Goal: Task Accomplishment & Management: Complete application form

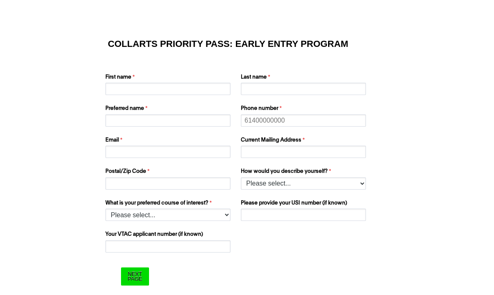
click at [188, 81] on label "First name" at bounding box center [168, 78] width 127 height 10
click at [188, 83] on input "First name" at bounding box center [167, 89] width 125 height 12
type input "[PERSON_NAME]"
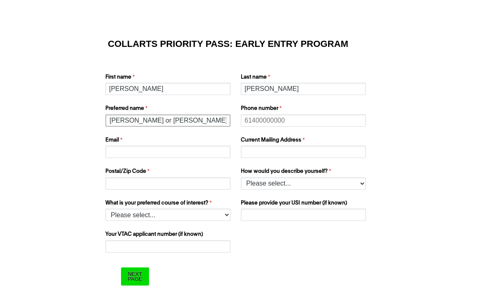
type input "[PERSON_NAME] or [PERSON_NAME]"
type input "0466 213 986"
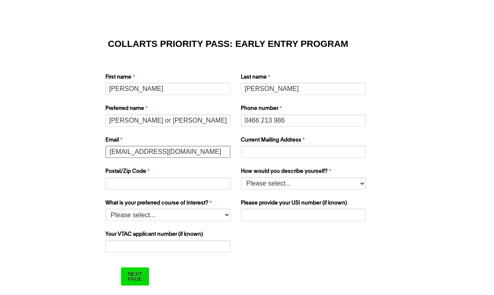
type input "[EMAIL_ADDRESS][DOMAIN_NAME]"
type input "6 Banksia Court"
type input "3136"
click at [326, 152] on input "6 Banksia Court" at bounding box center [303, 152] width 125 height 12
type input "[STREET_ADDRESS]"
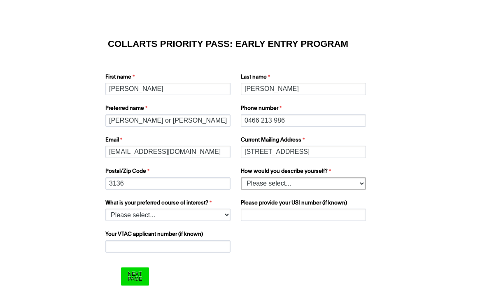
select select "tfa_158"
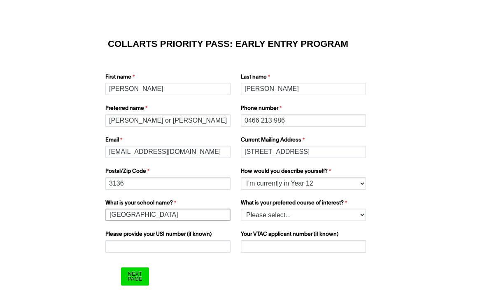
type input "[GEOGRAPHIC_DATA]"
select select "tfa_1222"
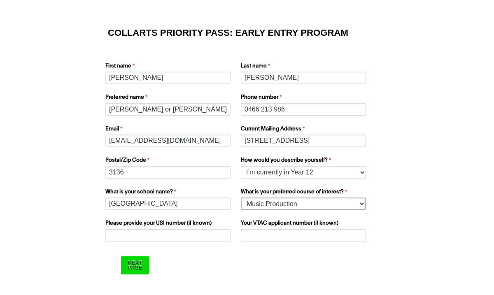
scroll to position [11, 0]
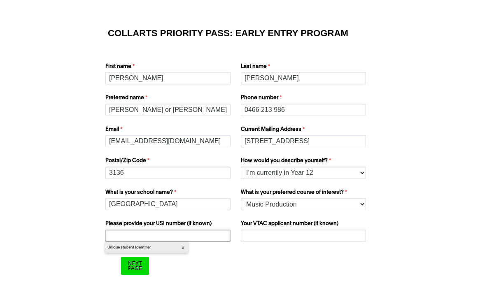
click at [201, 233] on input "Please provide your USI number (if known)" at bounding box center [167, 236] width 125 height 12
click at [296, 231] on input "Your VTAC applicant number (if known)" at bounding box center [303, 236] width 125 height 12
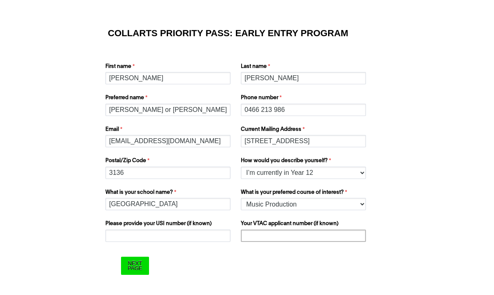
paste input "23167722X"
type input "23167722X"
click at [205, 233] on input "Please provide your USI number (if known)" at bounding box center [167, 236] width 125 height 12
click at [199, 203] on input "[GEOGRAPHIC_DATA]" at bounding box center [167, 204] width 125 height 12
click at [179, 234] on input "Please provide your USI number (if known)" at bounding box center [167, 236] width 125 height 12
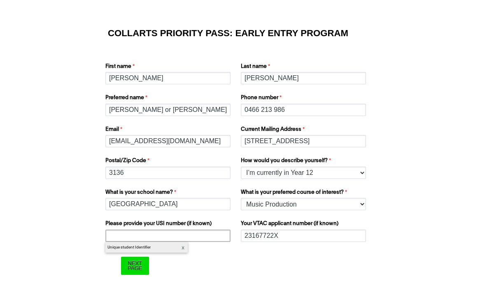
paste input "DTCL4KZXNK"
type input "DTCL4KZXNK"
click at [87, 218] on form "COLLARTS PRIORITY PASS: EARLY ENTRY PROGRAM First name Sasha Last name Durkin P…" at bounding box center [246, 152] width 329 height 281
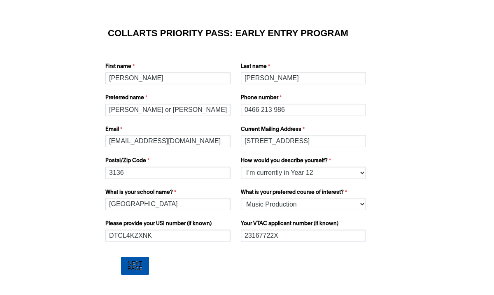
click at [139, 268] on input "Next Page" at bounding box center [135, 266] width 28 height 18
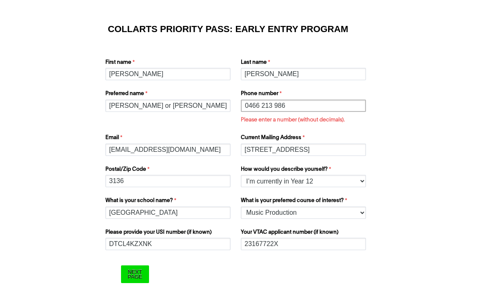
scroll to position [15, 0]
click at [260, 105] on input "0466 213 986" at bounding box center [303, 106] width 125 height 12
click at [357, 102] on input "0466 213 986" at bounding box center [303, 106] width 125 height 12
click at [357, 105] on input "0466 213 986" at bounding box center [303, 106] width 125 height 12
click at [358, 106] on input "0466 213 986" at bounding box center [303, 106] width 125 height 12
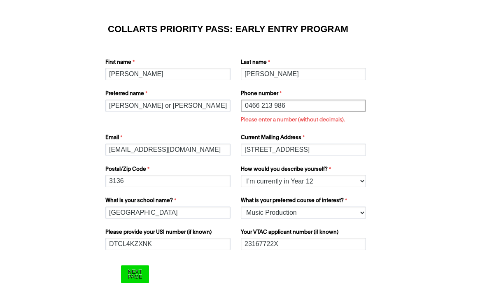
click at [358, 106] on input "0466 213 986" at bounding box center [303, 106] width 125 height 12
click at [252, 106] on input "0466 213 986" at bounding box center [303, 106] width 125 height 12
click at [405, 121] on form "COLLARTS PRIORITY PASS: EARLY ENTRY PROGRAM First name Sasha Last name Durkin P…" at bounding box center [246, 154] width 329 height 294
click at [138, 276] on input "Next Page" at bounding box center [135, 275] width 28 height 18
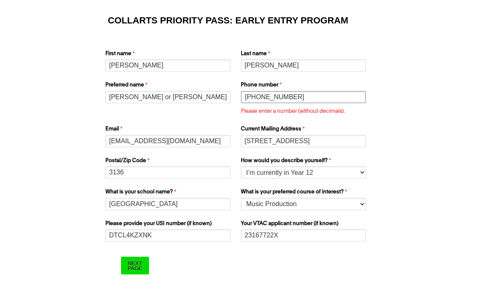
drag, startPoint x: 303, startPoint y: 95, endPoint x: 193, endPoint y: 92, distance: 110.0
click at [192, 95] on div "First name Sasha Last name Durkin Preferred name Sasha or Edith Phone number +6…" at bounding box center [247, 111] width 290 height 139
type input "0466213986"
click at [135, 266] on input "Next Page" at bounding box center [135, 266] width 28 height 18
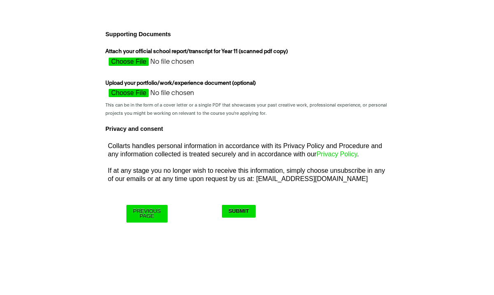
click at [123, 63] on input "Attach your official school report/transcript for Year 11 (scanned pdf copy)" at bounding box center [178, 64] width 147 height 12
type input "C:\fakepath\DUR0011_2024_2.pdf"
click at [137, 96] on input "Upload your portfolio/work/experience document (optional)" at bounding box center [178, 95] width 147 height 12
type input "C:\fakepath\0EDC7152-8CC1-438B-AE26-339F920EC134.jpeg"
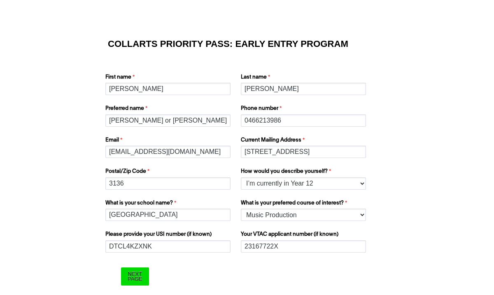
select select "tfa_158"
select select "tfa_1222"
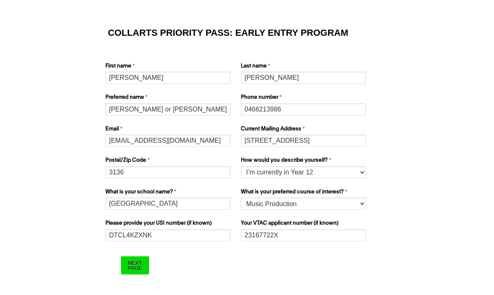
scroll to position [11, 0]
click at [140, 266] on input "Next Page" at bounding box center [135, 266] width 28 height 18
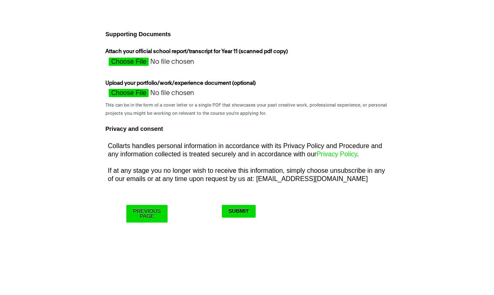
scroll to position [0, 0]
click at [139, 94] on input "Upload your portfolio/work/experience document (optional)" at bounding box center [178, 95] width 147 height 12
type input "C:\fakepath\Image [DATE] 2.52 am.jpg"
click at [249, 209] on input "Submit" at bounding box center [239, 211] width 34 height 13
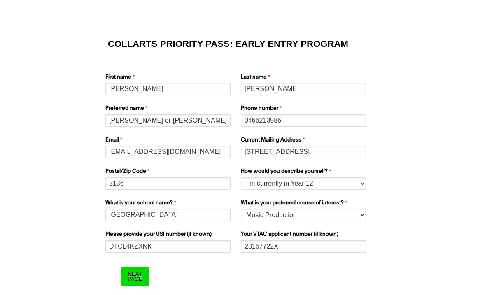
select select "tfa_158"
select select "tfa_1222"
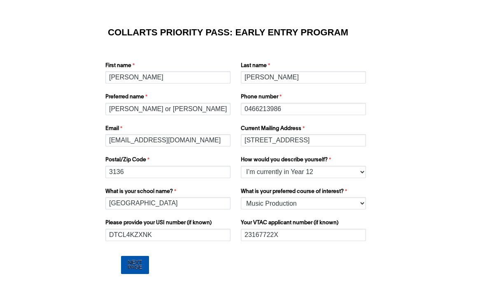
scroll to position [11, 0]
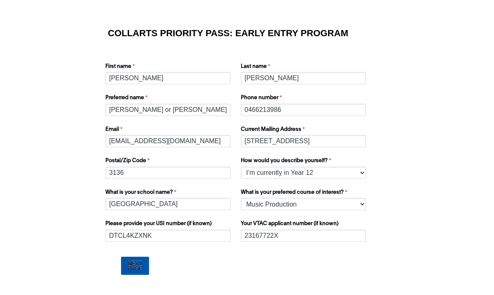
click at [142, 261] on input "Next Page" at bounding box center [135, 266] width 28 height 18
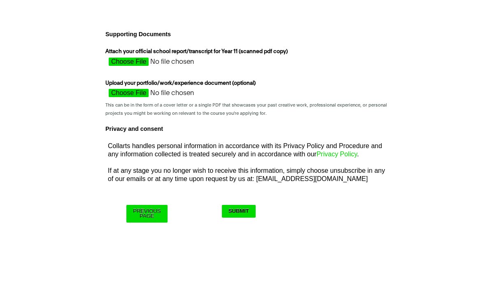
scroll to position [0, 0]
click at [333, 154] on link "Privacy Policy" at bounding box center [337, 154] width 40 height 7
click at [247, 209] on input "Submit" at bounding box center [239, 211] width 34 height 13
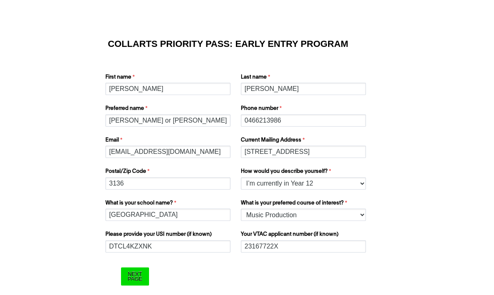
select select "tfa_158"
select select "tfa_1222"
